Goal: Task Accomplishment & Management: Complete application form

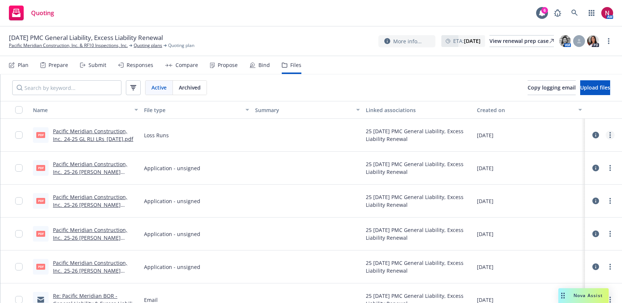
click at [611, 133] on circle "more" at bounding box center [610, 132] width 1 height 1
click at [569, 166] on link "Download" at bounding box center [578, 165] width 74 height 15
click at [613, 169] on link "more" at bounding box center [610, 168] width 9 height 9
click at [586, 201] on link "Download" at bounding box center [578, 198] width 74 height 15
click at [610, 201] on icon "more" at bounding box center [610, 201] width 1 height 6
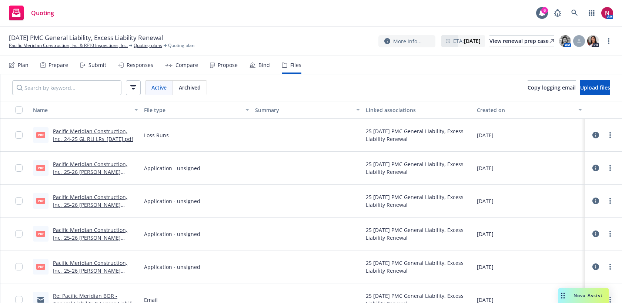
click at [593, 231] on link "Download" at bounding box center [578, 231] width 74 height 15
click at [608, 232] on link "more" at bounding box center [610, 234] width 9 height 9
click at [595, 261] on link "Download" at bounding box center [578, 264] width 74 height 15
click at [612, 267] on link "more" at bounding box center [610, 267] width 9 height 9
click at [581, 221] on link "Download" at bounding box center [578, 222] width 74 height 15
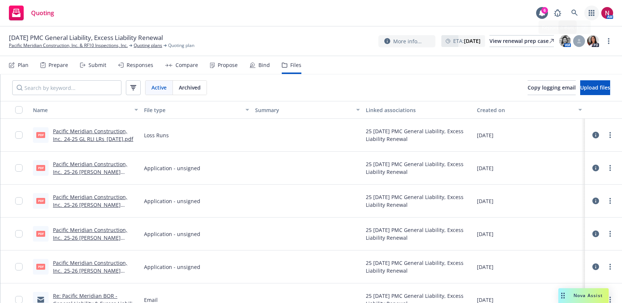
click at [590, 14] on icon "button" at bounding box center [592, 13] width 6 height 6
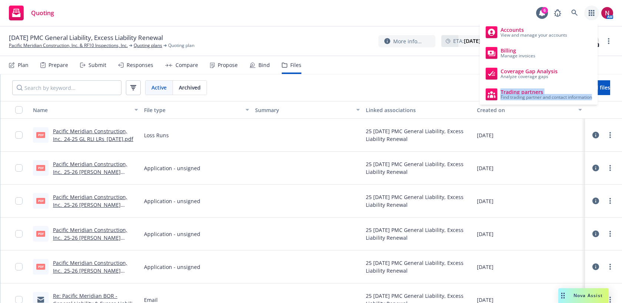
click at [99, 67] on div "Submit" at bounding box center [98, 65] width 18 height 6
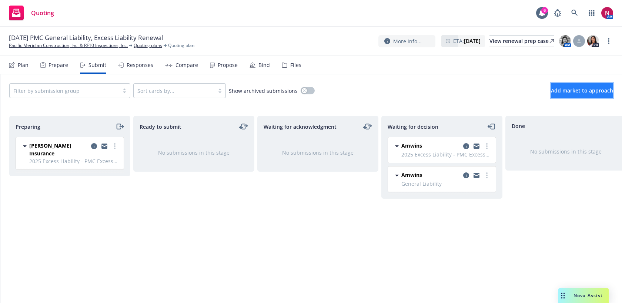
click at [562, 87] on span "Add market to approach" at bounding box center [582, 90] width 62 height 7
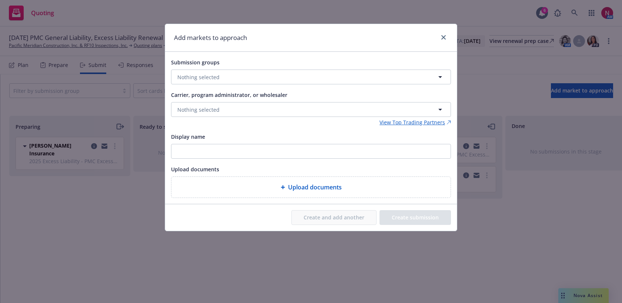
click at [263, 85] on div "Submission groups Nothing selected Carrier, program administrator, or wholesale…" at bounding box center [311, 128] width 280 height 140
click at [261, 80] on button "Nothing selected" at bounding box center [311, 77] width 280 height 15
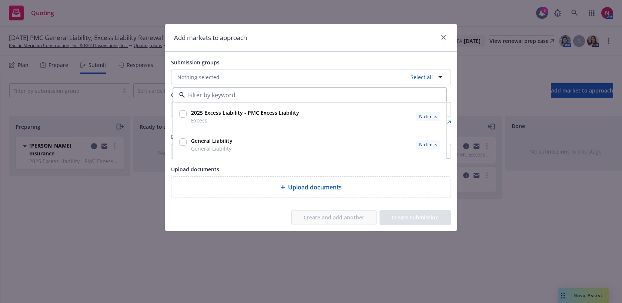
click at [180, 143] on input "checkbox" at bounding box center [182, 142] width 7 height 7
checkbox input "true"
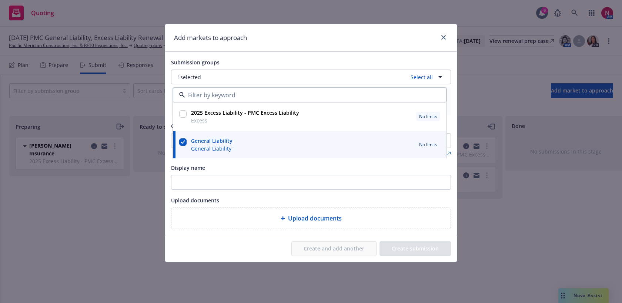
click at [183, 112] on input "checkbox" at bounding box center [182, 113] width 7 height 7
checkbox input "true"
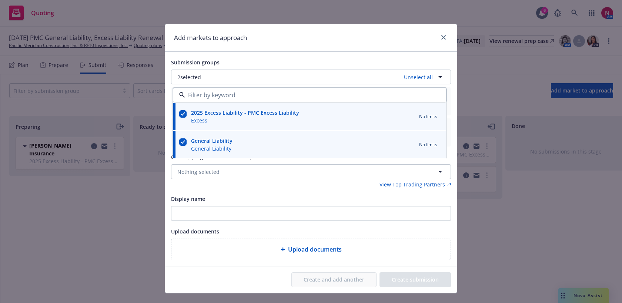
click at [304, 191] on div "Submission groups 2 selected Unselect all 2025 Excess Liability - PMC Excess Li…" at bounding box center [311, 159] width 280 height 203
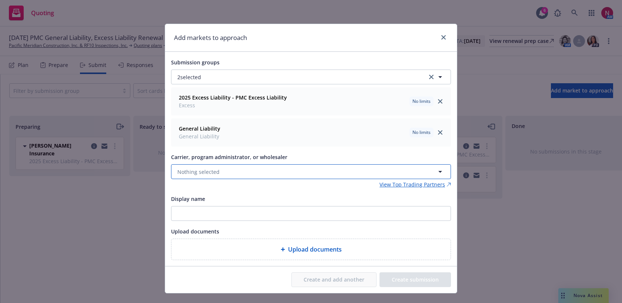
click at [292, 170] on button "Nothing selected" at bounding box center [311, 171] width 280 height 15
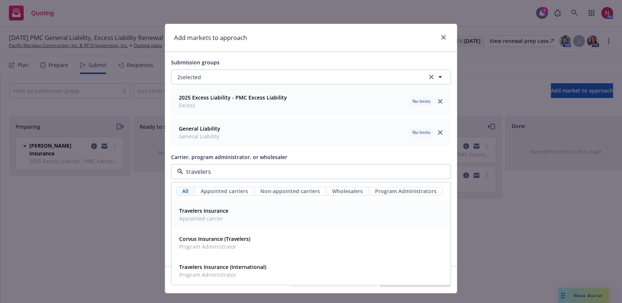
click at [288, 209] on div "Travelers Insurance Appointed carrier" at bounding box center [311, 215] width 270 height 19
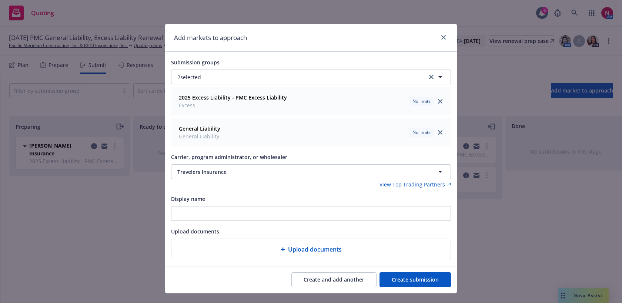
click at [331, 284] on button "Create and add another" at bounding box center [334, 280] width 85 height 15
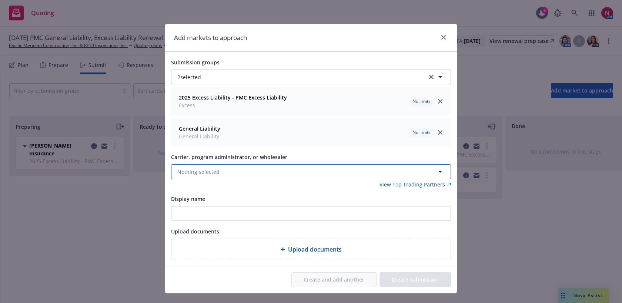
click at [296, 174] on button "Nothing selected" at bounding box center [311, 171] width 280 height 15
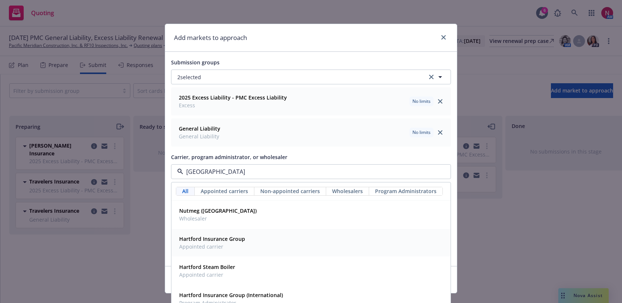
click at [302, 240] on div "Hartford Insurance Group Appointed carrier" at bounding box center [311, 243] width 270 height 19
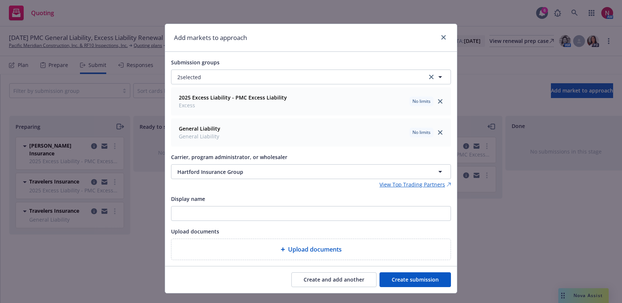
click at [333, 282] on button "Create and add another" at bounding box center [334, 280] width 85 height 15
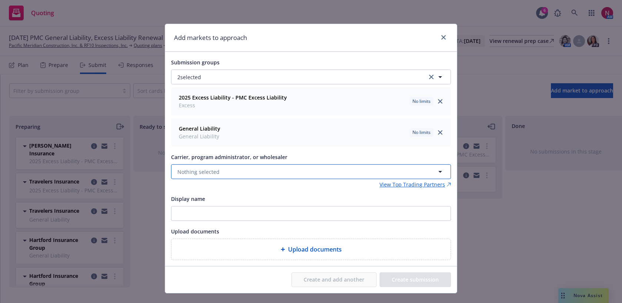
click at [285, 170] on button "Nothing selected" at bounding box center [311, 171] width 280 height 15
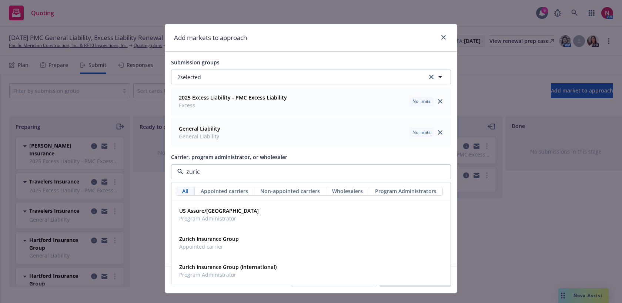
type input "zurich"
click at [272, 244] on div "Zurich Insurance Group Appointed carrier" at bounding box center [311, 243] width 270 height 19
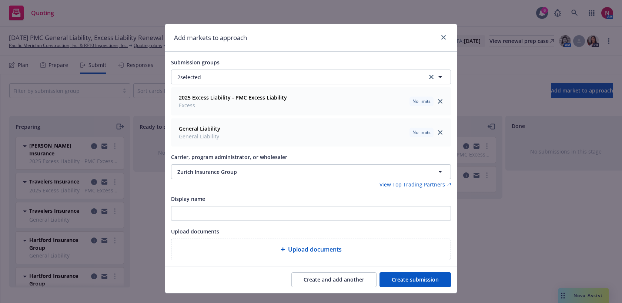
click at [385, 279] on button "Create submission" at bounding box center [415, 280] width 71 height 15
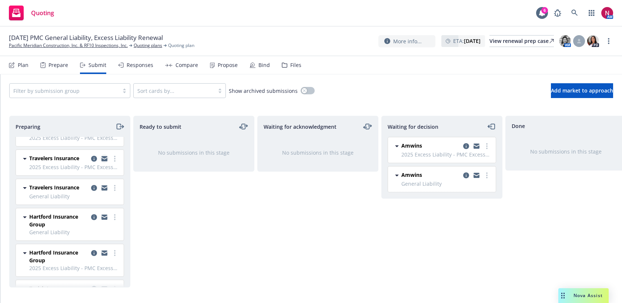
scroll to position [21, 0]
click at [119, 124] on icon "moveRight" at bounding box center [119, 126] width 4 height 5
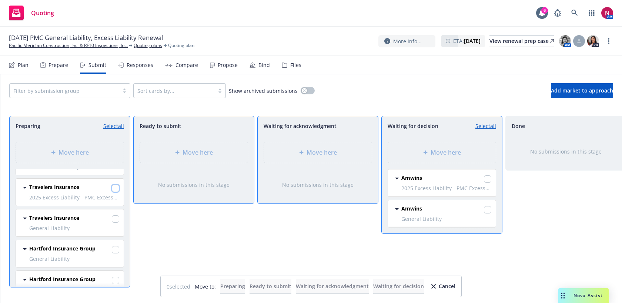
click at [117, 189] on input "checkbox" at bounding box center [115, 188] width 7 height 7
checkbox input "true"
click at [115, 220] on input "checkbox" at bounding box center [115, 219] width 7 height 7
checkbox input "true"
click at [115, 248] on input "checkbox" at bounding box center [115, 249] width 7 height 7
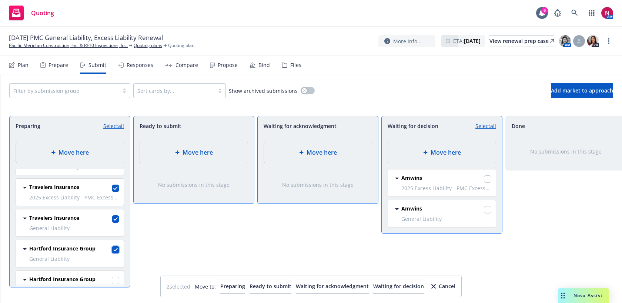
checkbox input "true"
click at [116, 249] on input "checkbox" at bounding box center [115, 249] width 7 height 7
checkbox input "true"
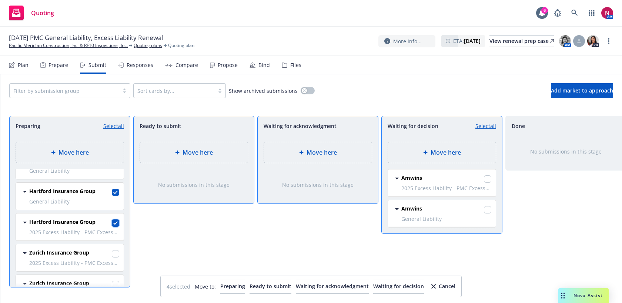
scroll to position [100, 0]
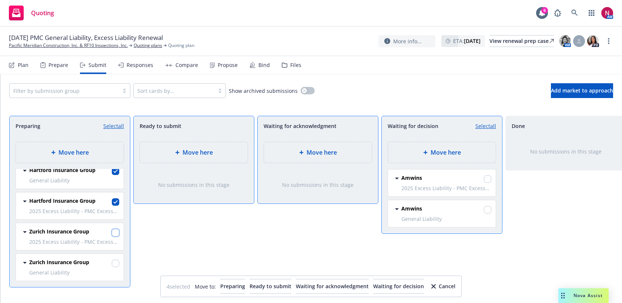
click at [116, 233] on input "checkbox" at bounding box center [115, 232] width 7 height 7
checkbox input "true"
click at [116, 263] on input "checkbox" at bounding box center [115, 263] width 7 height 7
checkbox input "true"
click at [345, 159] on div "Move here" at bounding box center [318, 152] width 108 height 21
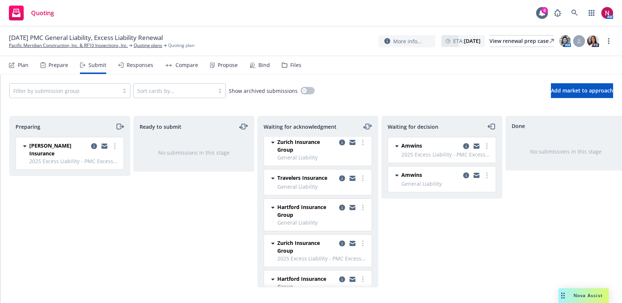
scroll to position [55, 0]
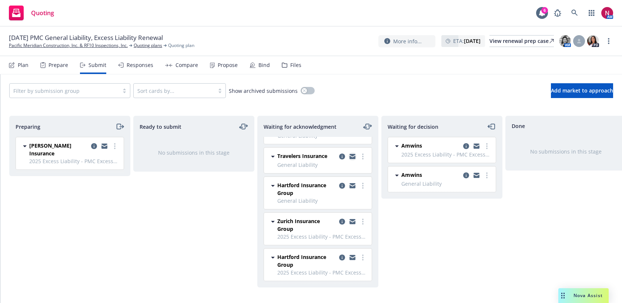
click at [353, 156] on icon "copy logging email" at bounding box center [353, 155] width 6 height 3
click at [595, 10] on link "button" at bounding box center [592, 13] width 15 height 15
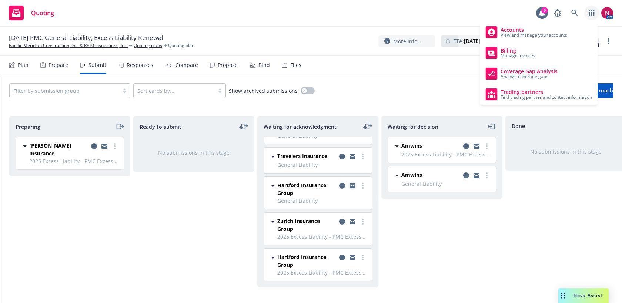
click at [351, 186] on icon "copy logging email" at bounding box center [353, 186] width 6 height 3
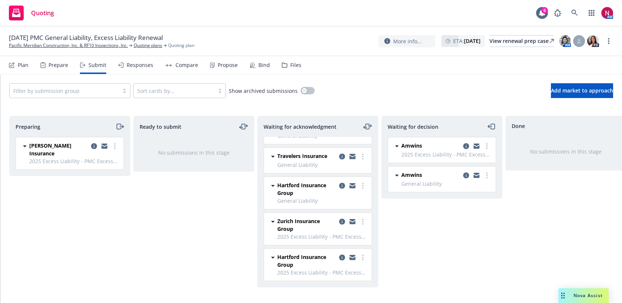
click at [353, 157] on icon "copy logging email" at bounding box center [353, 156] width 6 height 5
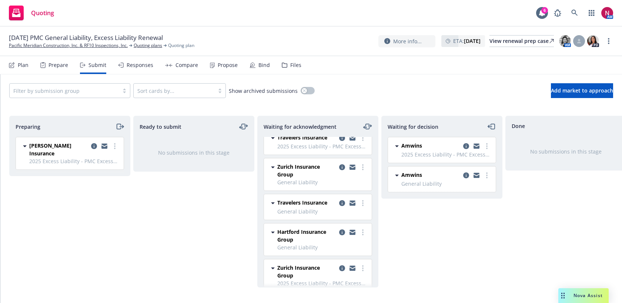
scroll to position [0, 0]
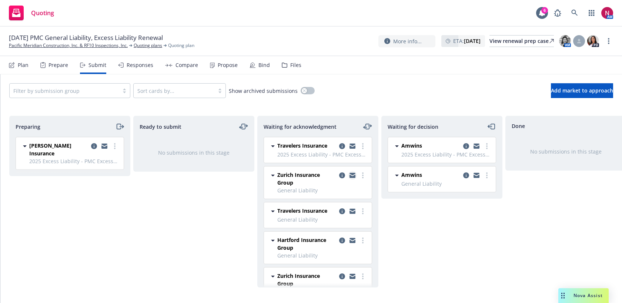
click at [354, 176] on icon "copy logging email" at bounding box center [353, 176] width 6 height 3
click at [577, 16] on link at bounding box center [575, 13] width 15 height 15
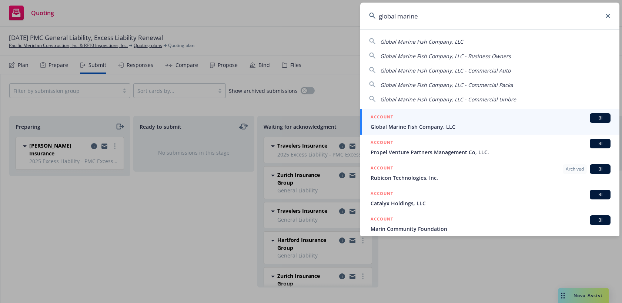
type input "global marine"
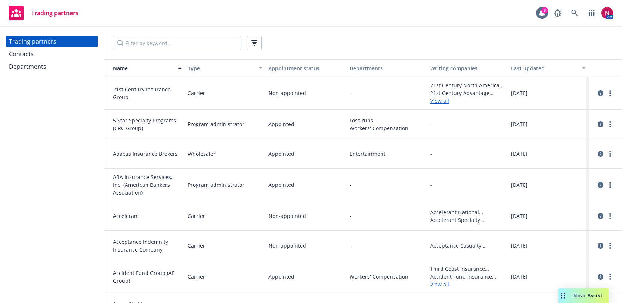
click at [39, 56] on div "Contacts" at bounding box center [52, 54] width 86 height 12
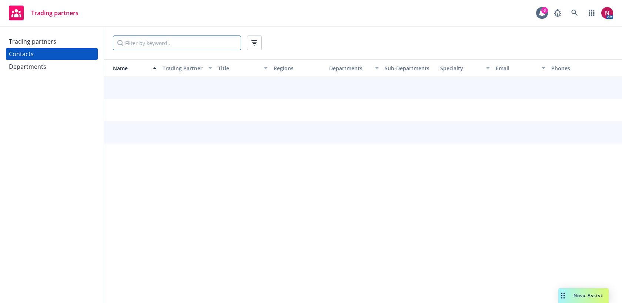
click at [155, 45] on input "Filter by keyword..." at bounding box center [177, 43] width 128 height 15
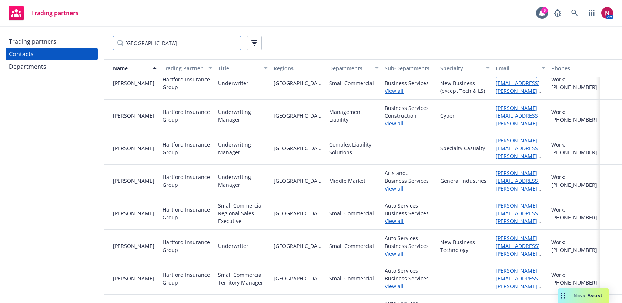
scroll to position [654, 0]
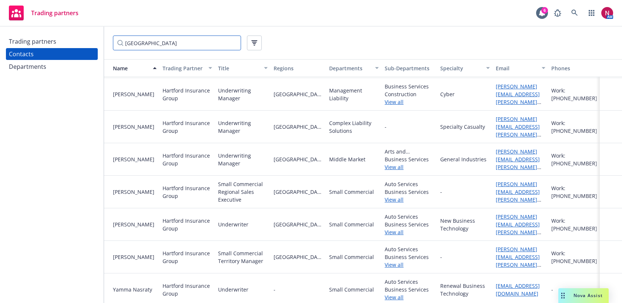
type input "hartford"
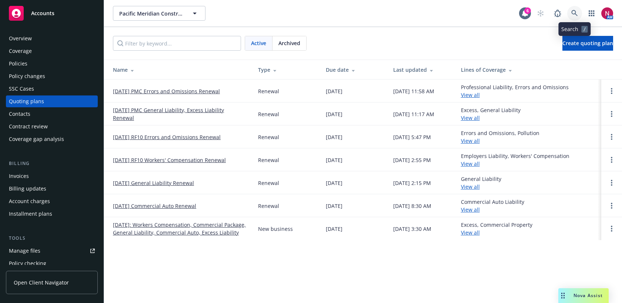
click at [576, 10] on link at bounding box center [575, 13] width 15 height 15
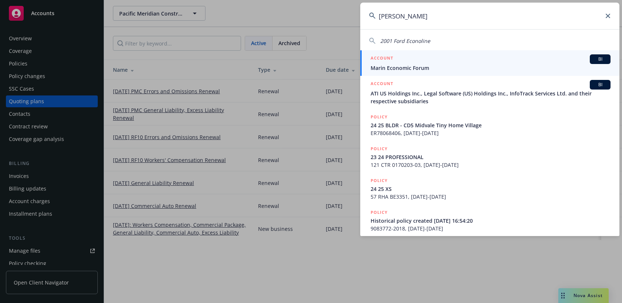
click at [396, 17] on input "ford ec" at bounding box center [489, 16] width 259 height 27
click at [402, 19] on input "ford ec" at bounding box center [489, 16] width 259 height 27
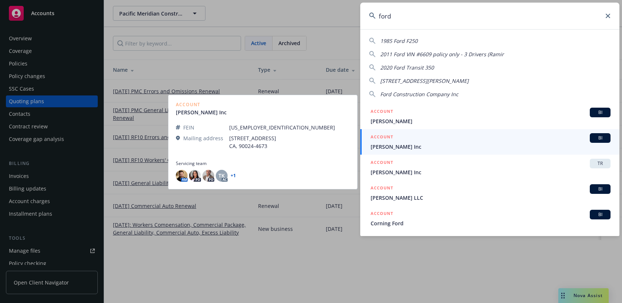
type input "ford"
click at [413, 147] on span "Ford E.C. Inc" at bounding box center [491, 147] width 240 height 8
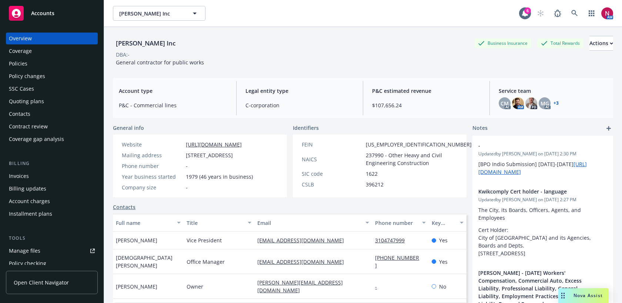
click at [48, 62] on div "Policies" at bounding box center [52, 64] width 86 height 12
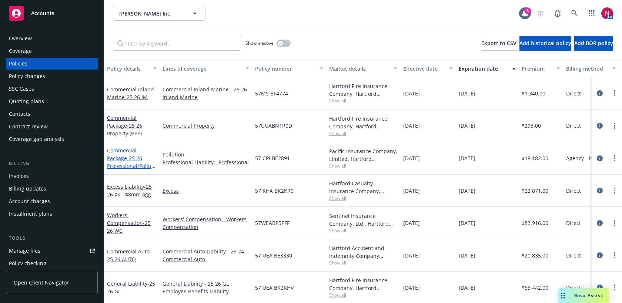
click at [132, 166] on span "- 25 26 Professional/Pollution" at bounding box center [131, 166] width 49 height 23
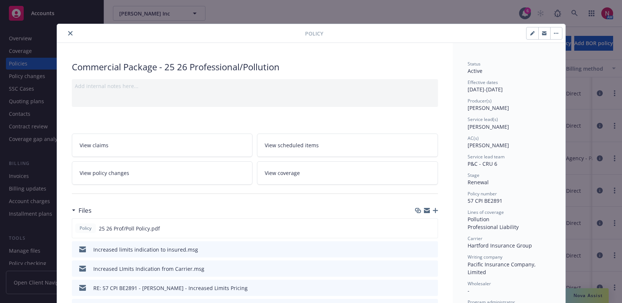
scroll to position [177, 0]
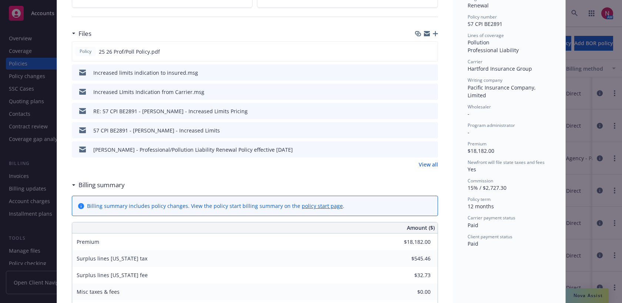
click at [431, 165] on link "View all" at bounding box center [428, 165] width 19 height 8
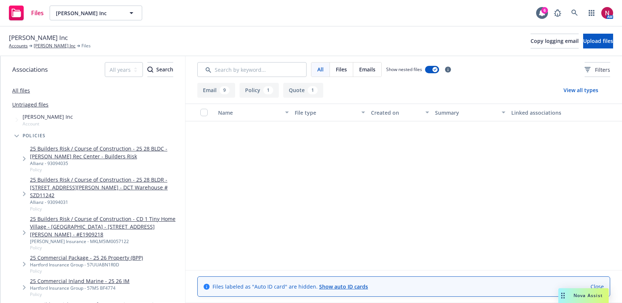
scroll to position [212, 0]
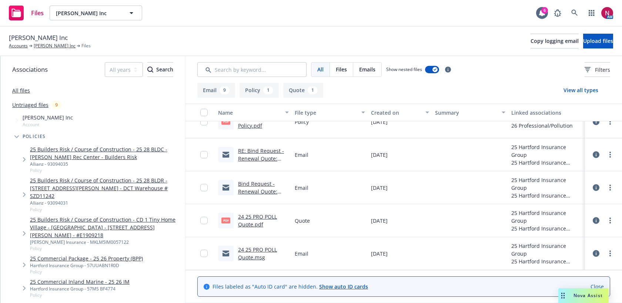
click at [259, 192] on link "Bind Request - Renewal Quote: FORD E C INC | 57CPIBE2891 | Effective 01/01/2025" at bounding box center [261, 199] width 47 height 38
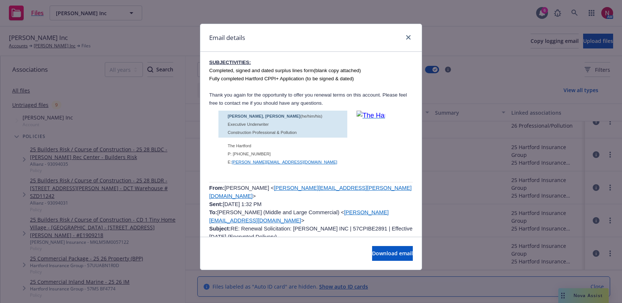
scroll to position [768, 0]
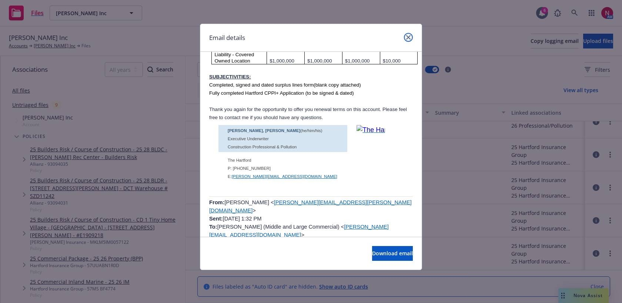
click at [408, 36] on icon "close" at bounding box center [408, 37] width 4 height 4
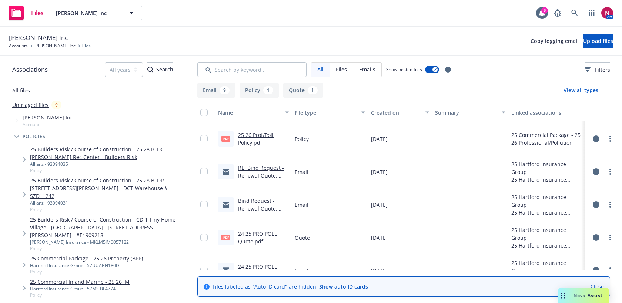
scroll to position [194, 0]
click at [259, 176] on link "RE: Bind Request - Renewal Quote: FORD E C INC | 57CPIBE2891 | Effective 01/01/…" at bounding box center [261, 185] width 47 height 38
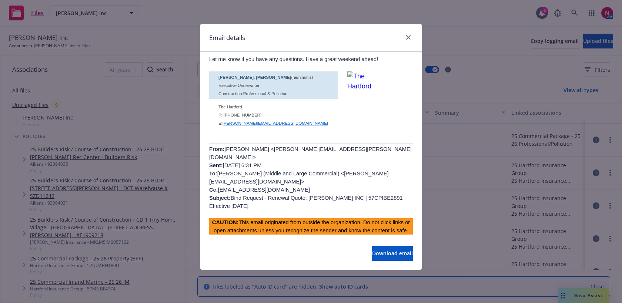
scroll to position [100, 0]
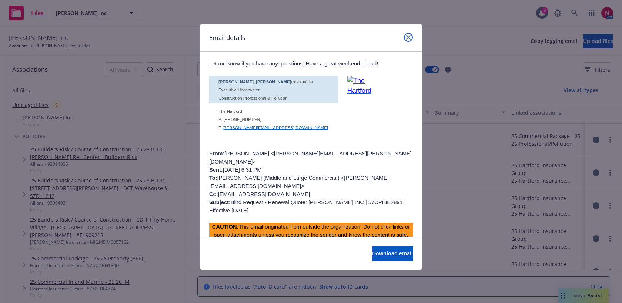
click at [407, 37] on icon "close" at bounding box center [408, 37] width 4 height 4
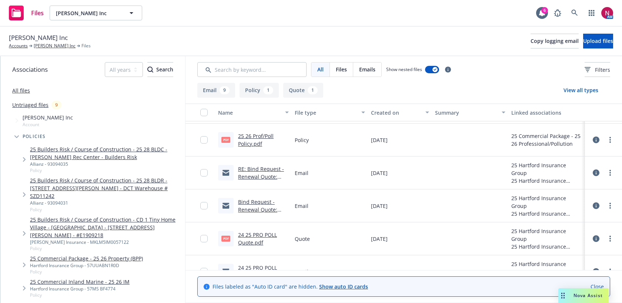
click at [251, 207] on link "Bind Request - Renewal Quote: FORD E C INC | 57CPIBE2891 | Effective 01/01/2025" at bounding box center [261, 218] width 47 height 38
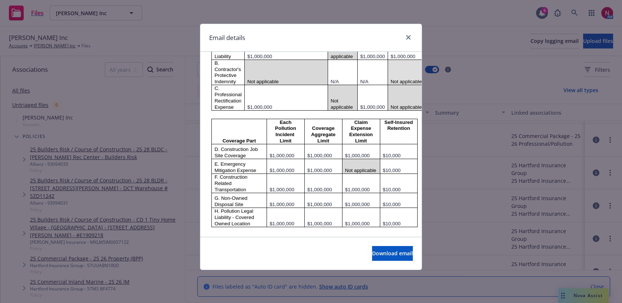
scroll to position [715, 0]
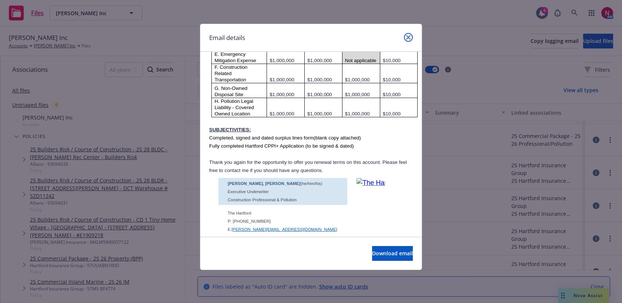
click at [408, 34] on link "close" at bounding box center [408, 37] width 9 height 9
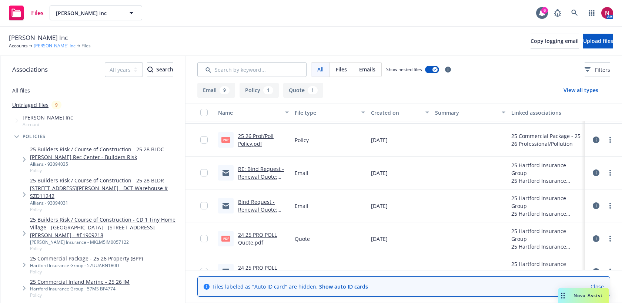
click at [45, 46] on link "Ford E.C. Inc" at bounding box center [55, 46] width 42 height 7
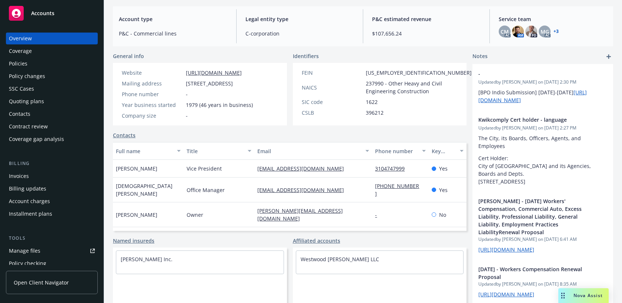
scroll to position [92, 0]
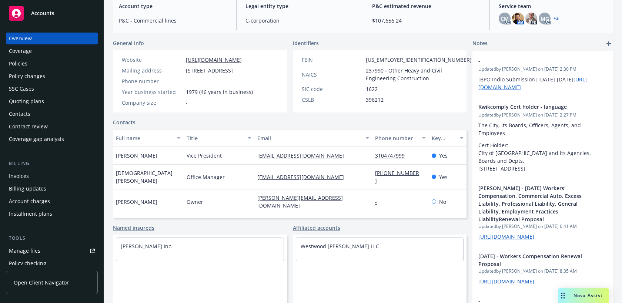
click at [57, 61] on div "Policies" at bounding box center [52, 64] width 86 height 12
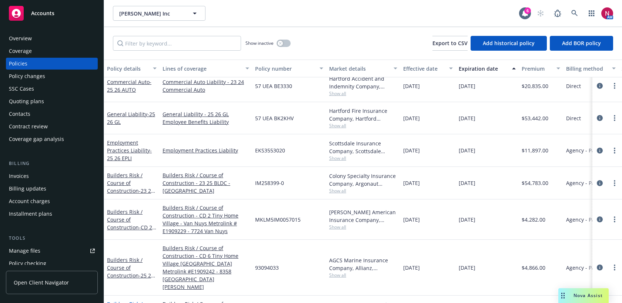
scroll to position [133, 0]
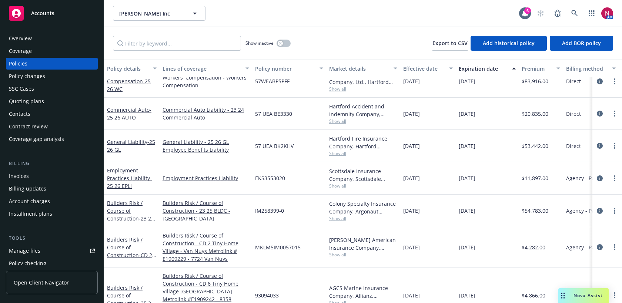
click at [132, 138] on div "General Liability - 25 26 GL" at bounding box center [132, 146] width 56 height 32
click at [132, 140] on link "General Liability - 25 26 GL" at bounding box center [131, 146] width 48 height 15
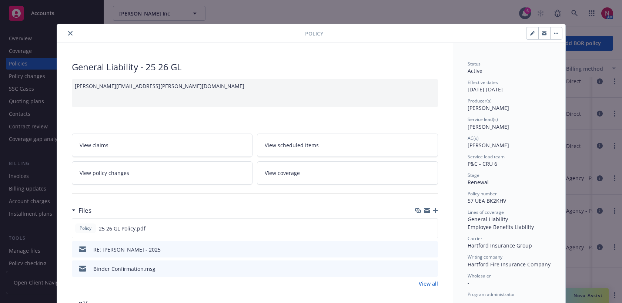
click at [433, 267] on icon "preview file" at bounding box center [431, 268] width 7 height 5
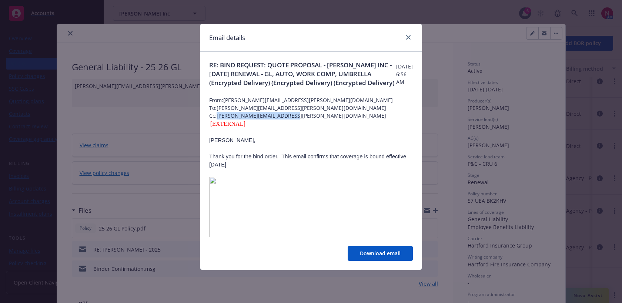
drag, startPoint x: 218, startPoint y: 126, endPoint x: 292, endPoint y: 126, distance: 74.5
click at [292, 120] on span "Cc: lynn.wrobel@thehartford.com" at bounding box center [311, 116] width 204 height 8
copy span "lynn.wrobel@thehartford.com"
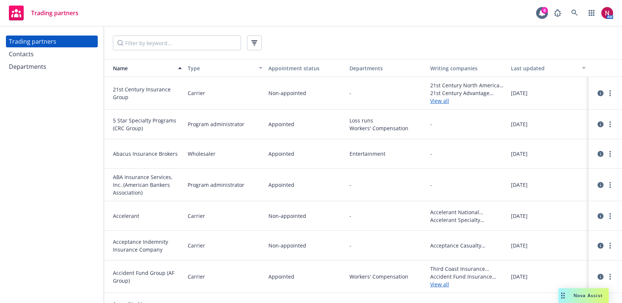
click at [29, 58] on div "Contacts" at bounding box center [21, 54] width 25 height 12
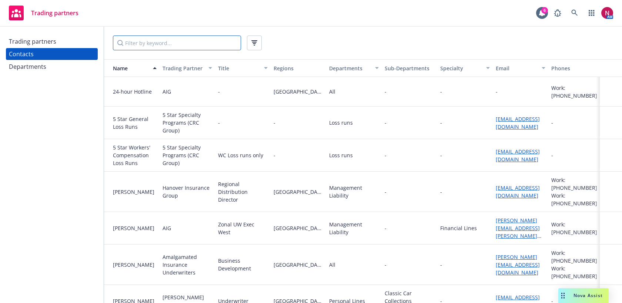
click at [144, 41] on input "Filter by keyword..." at bounding box center [177, 43] width 128 height 15
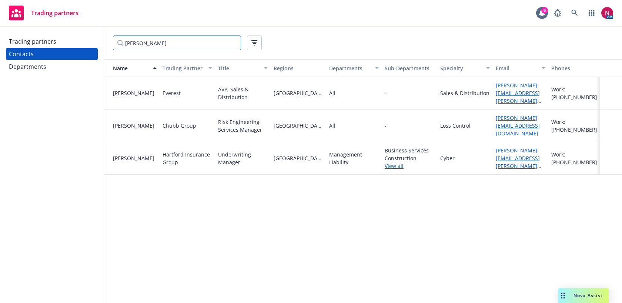
drag, startPoint x: 146, startPoint y: 46, endPoint x: 94, endPoint y: 39, distance: 52.1
click at [94, 39] on div "Trading partners Contacts Departments [PERSON_NAME] Name Trading Partner Title …" at bounding box center [311, 165] width 622 height 277
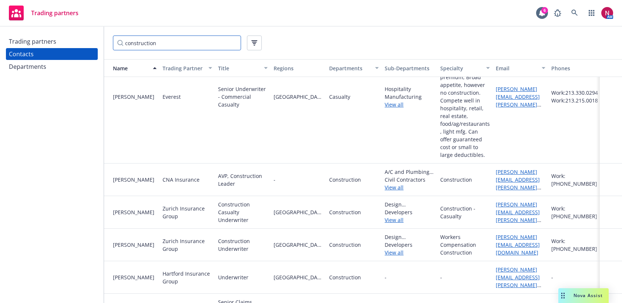
scroll to position [403, 0]
type input "construction"
click at [387, 104] on link "View all" at bounding box center [410, 104] width 50 height 8
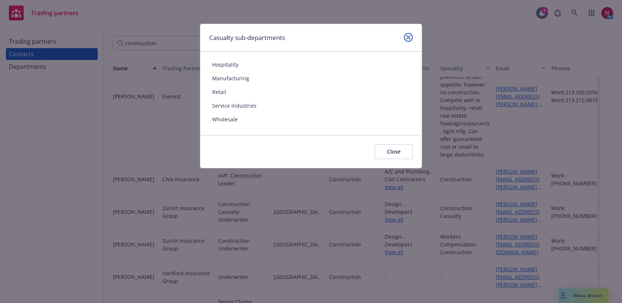
click at [409, 37] on icon "close" at bounding box center [408, 37] width 4 height 4
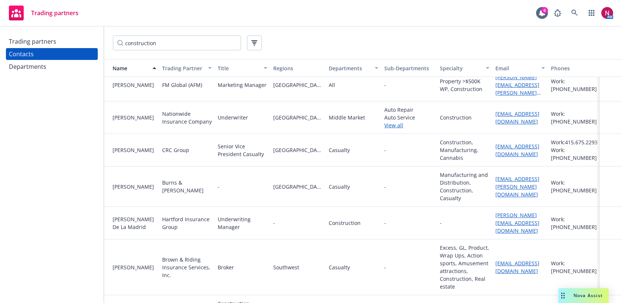
scroll to position [44, 0]
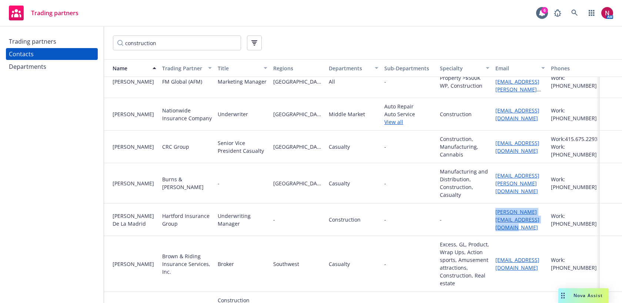
drag, startPoint x: 545, startPoint y: 217, endPoint x: 493, endPoint y: 210, distance: 51.6
click at [493, 210] on div "[PERSON_NAME][EMAIL_ADDRESS][DOMAIN_NAME]" at bounding box center [521, 220] width 56 height 33
copy link "[PERSON_NAME][EMAIL_ADDRESS][DOMAIN_NAME]"
